Goal: Find specific page/section: Find specific page/section

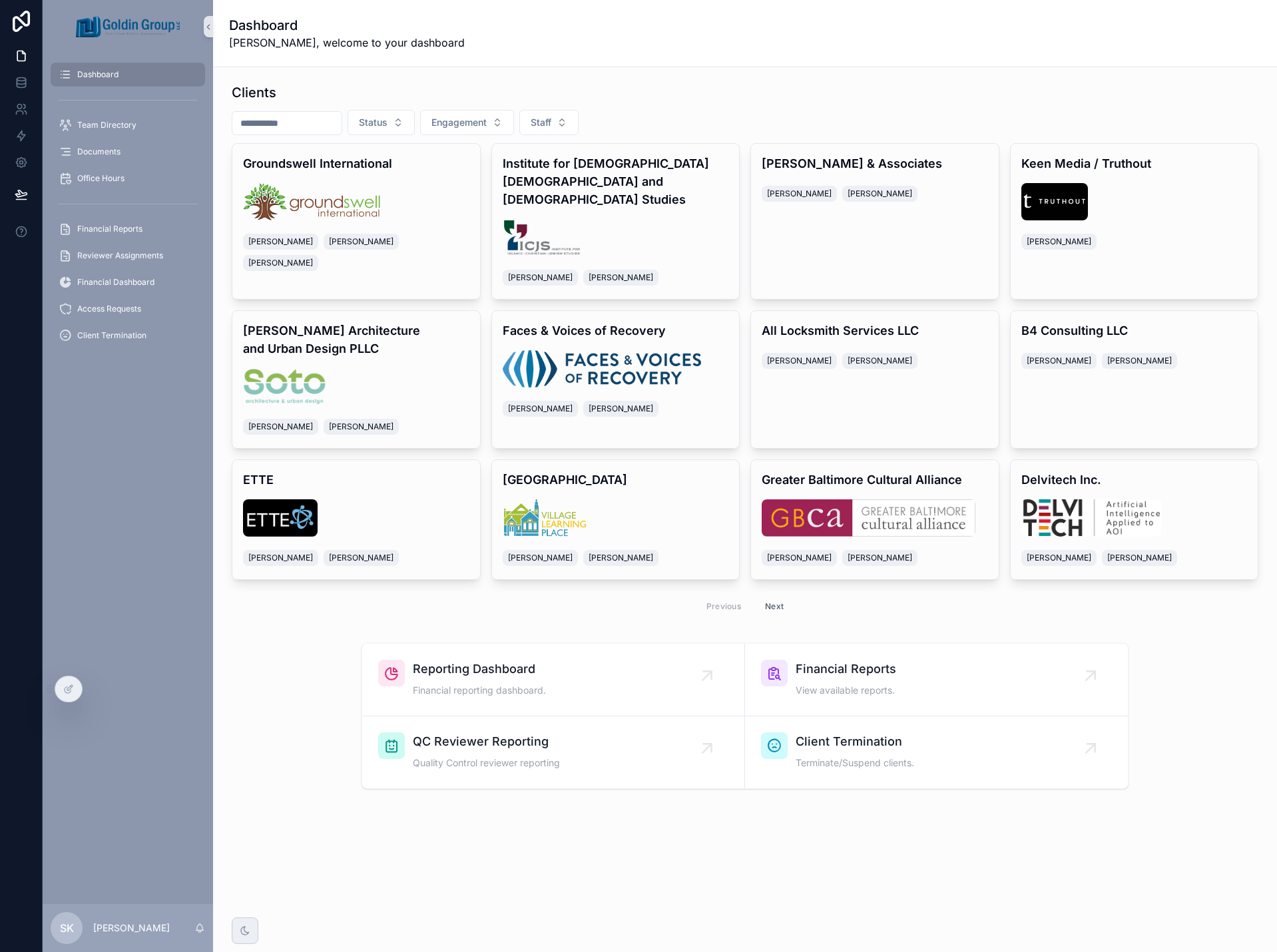
click at [262, 120] on input "scrollable content" at bounding box center [287, 123] width 109 height 18
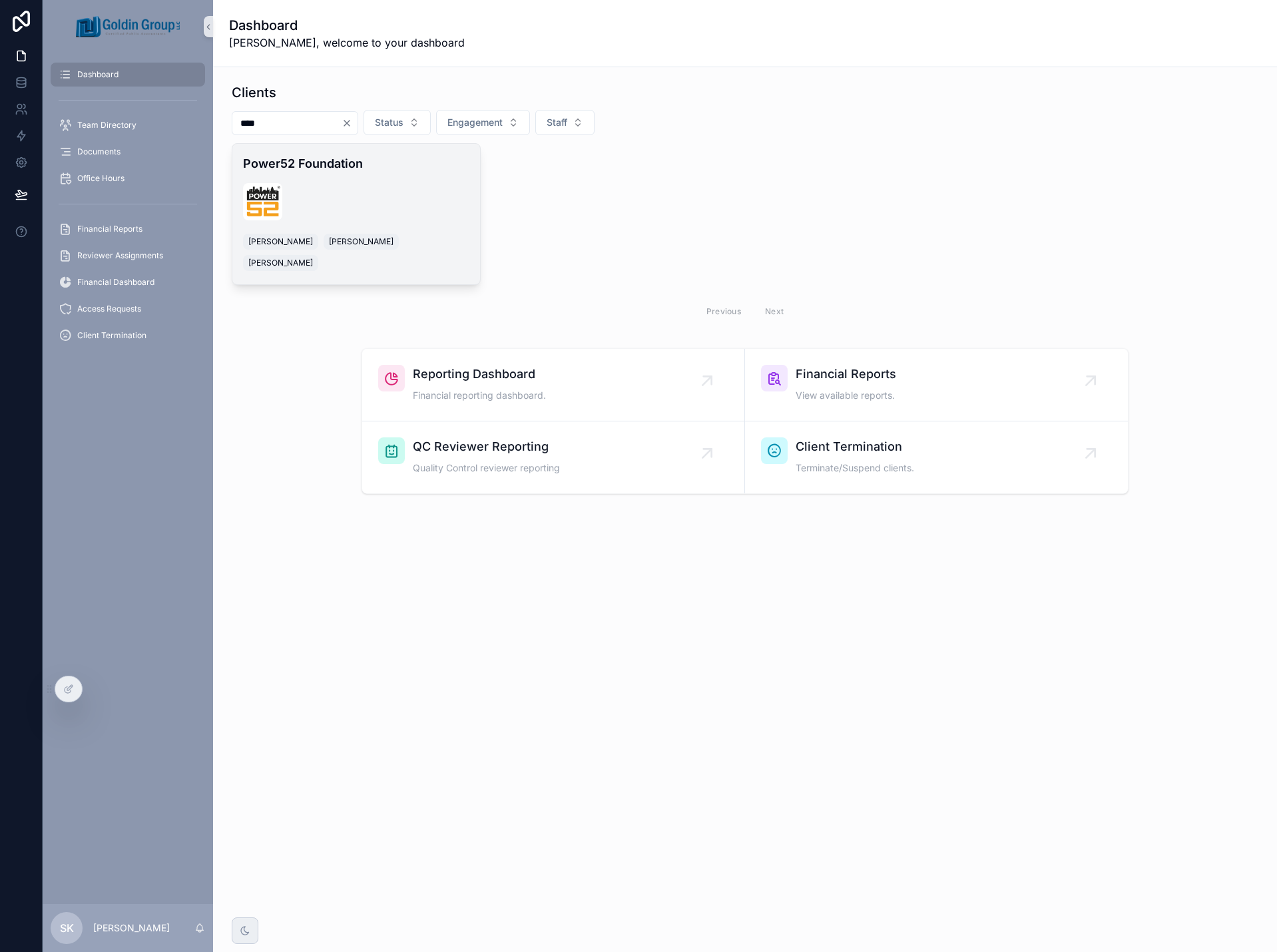
type input "****"
click at [285, 168] on h4 "Power52 Foundation" at bounding box center [357, 163] width 226 height 18
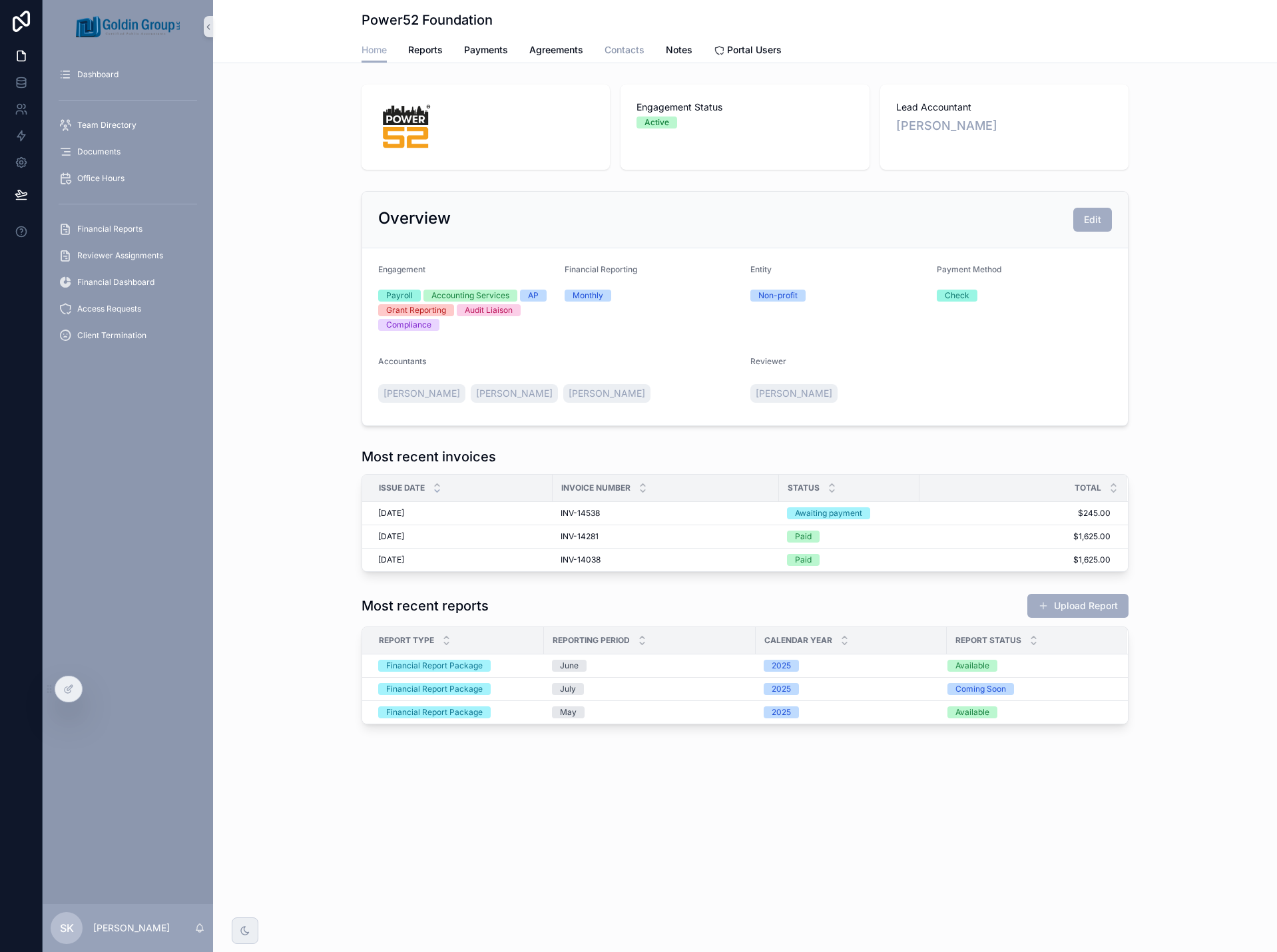
click at [640, 53] on span "Contacts" at bounding box center [625, 50] width 40 height 13
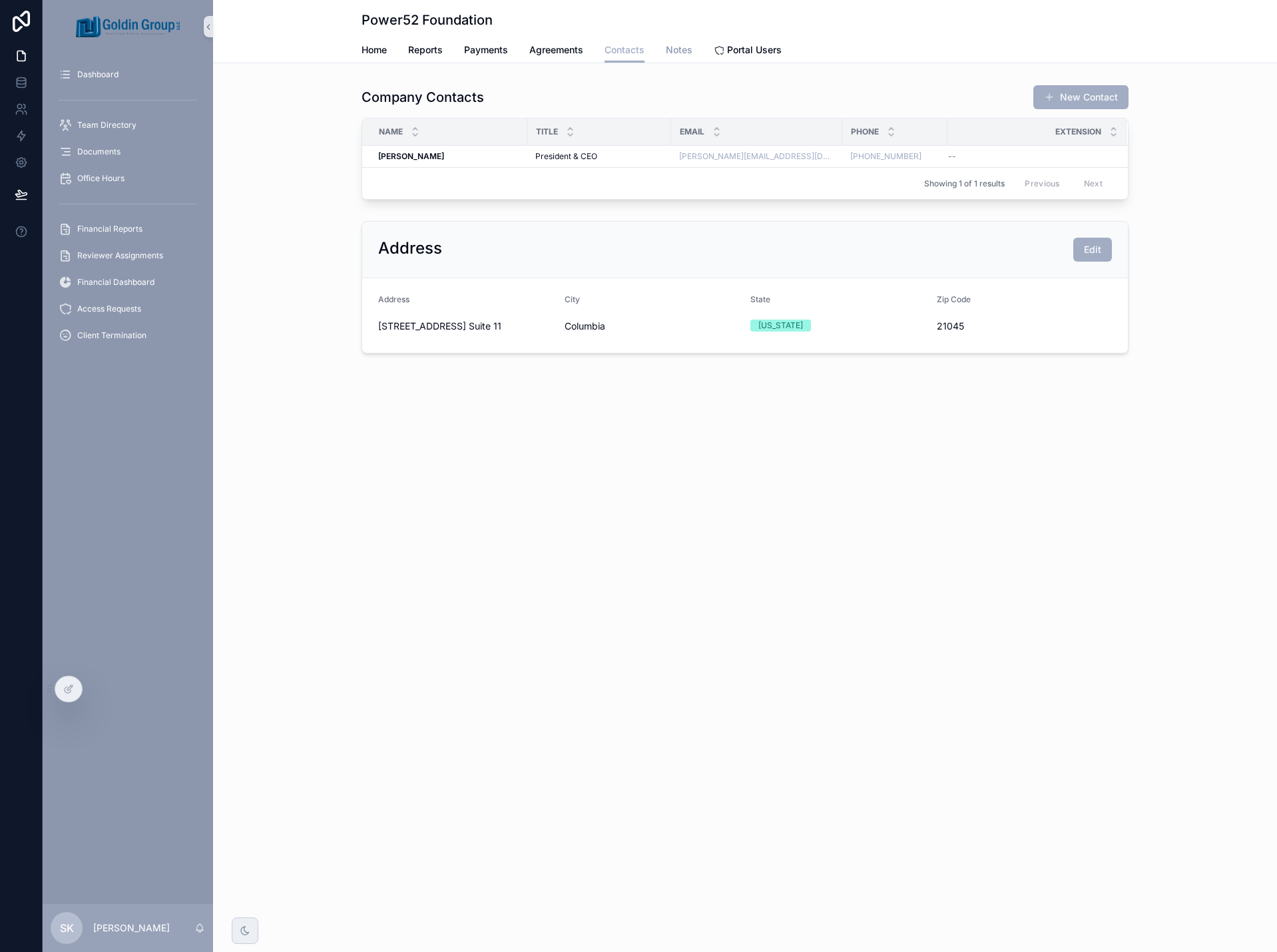
click at [688, 52] on span "Notes" at bounding box center [679, 50] width 27 height 13
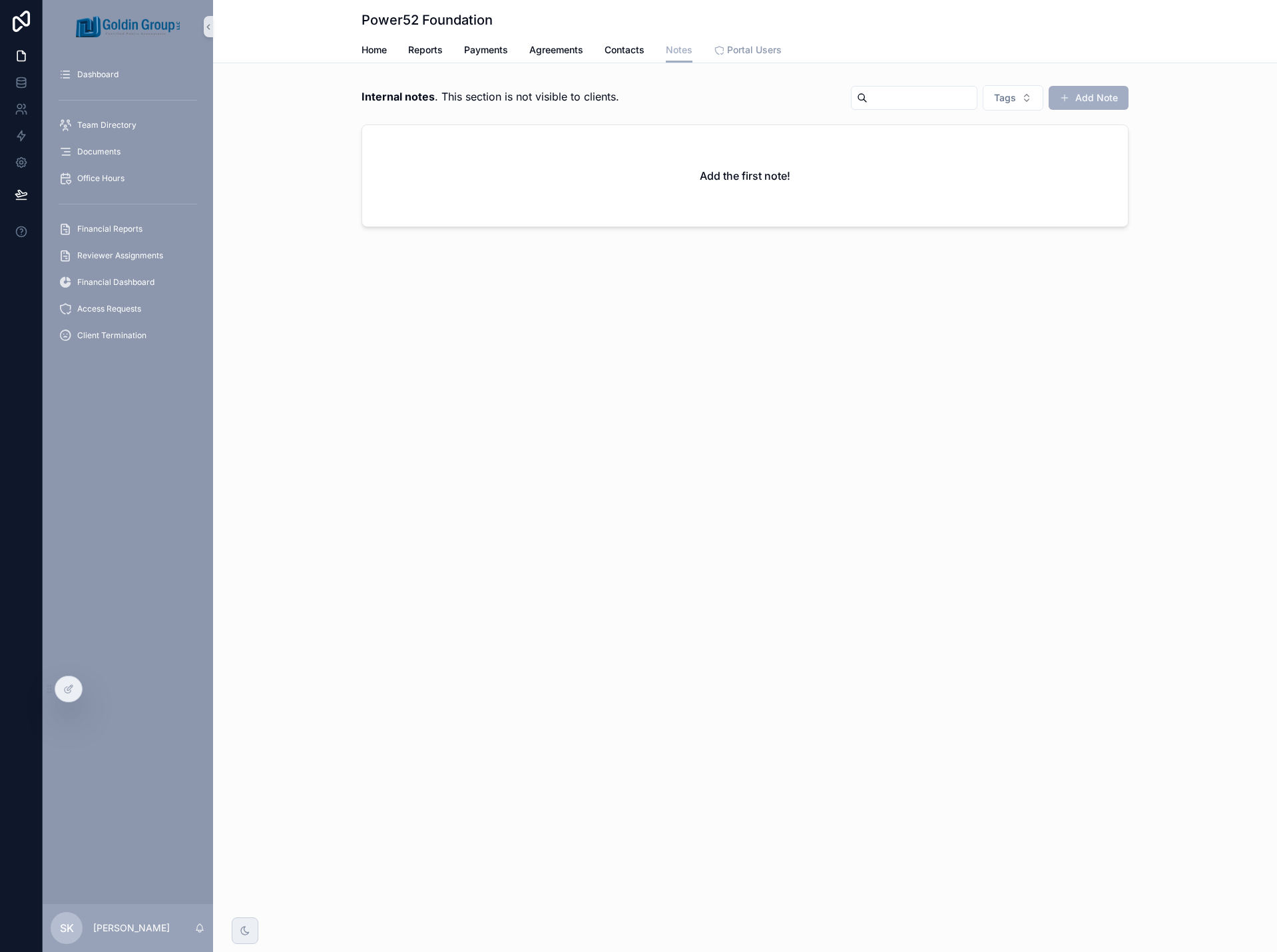
click at [735, 57] on link "Portal Users" at bounding box center [748, 52] width 68 height 27
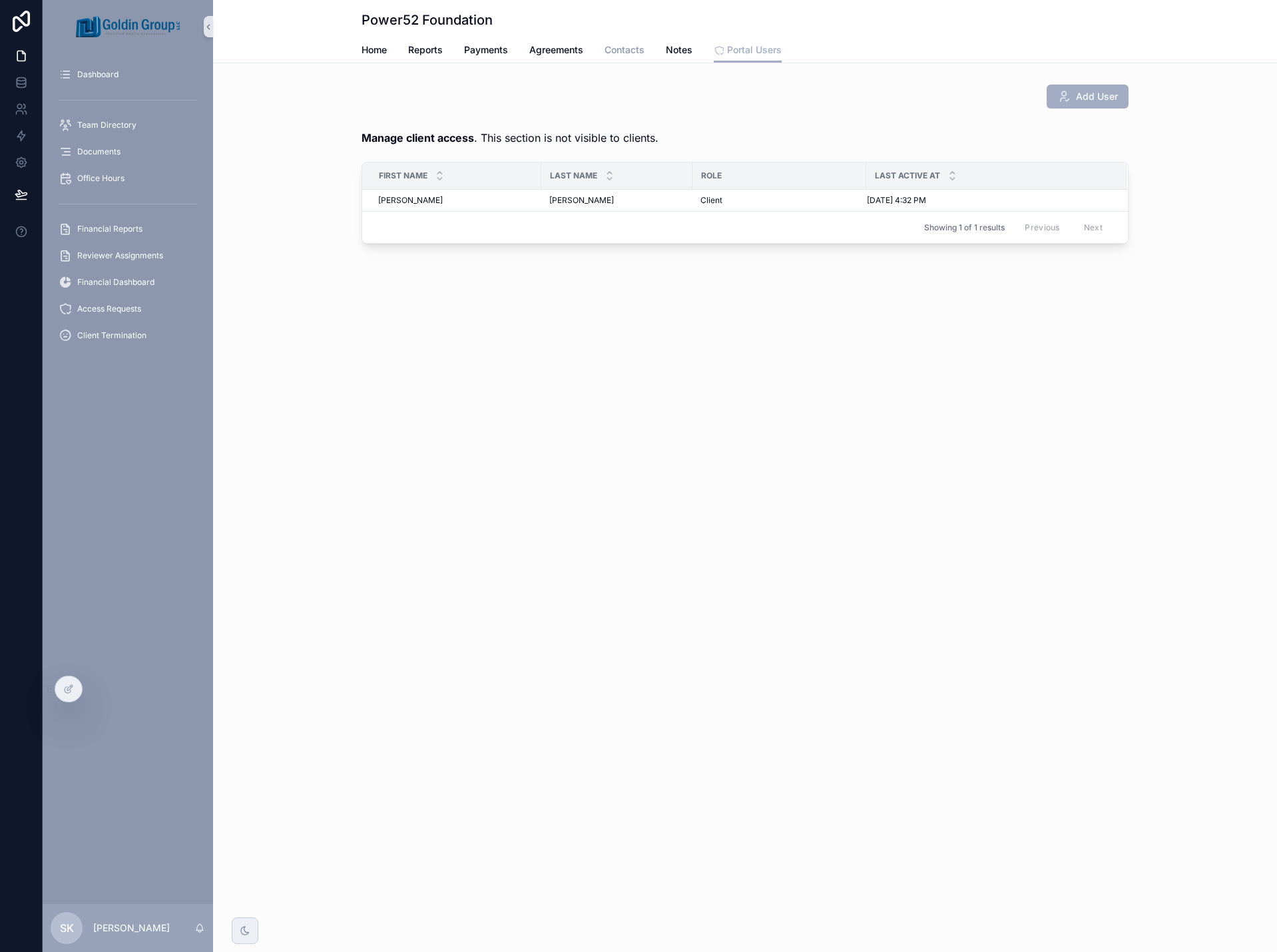
click at [624, 48] on span "Contacts" at bounding box center [625, 50] width 40 height 13
